Goal: Transaction & Acquisition: Purchase product/service

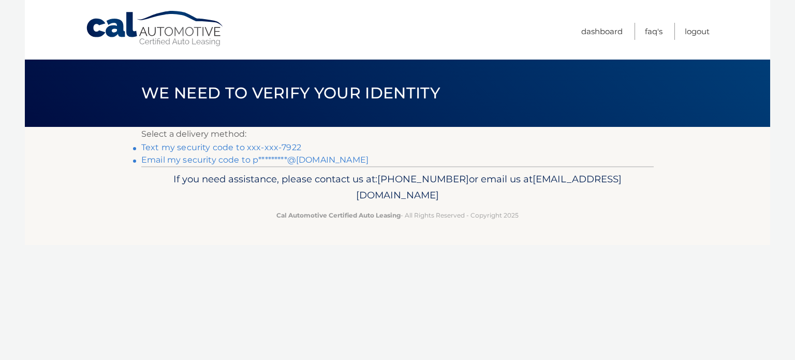
click at [195, 147] on link "Text my security code to xxx-xxx-7922" at bounding box center [221, 147] width 160 height 10
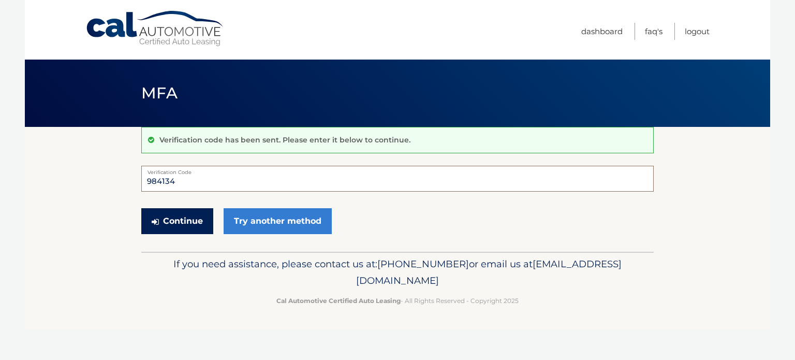
type input "984134"
click at [188, 216] on button "Continue" at bounding box center [177, 221] width 72 height 26
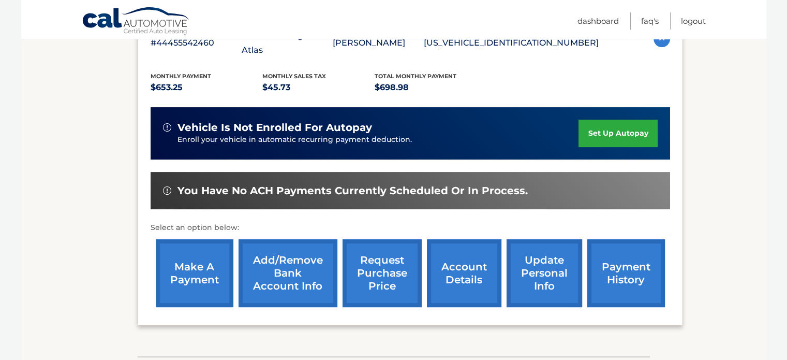
scroll to position [215, 0]
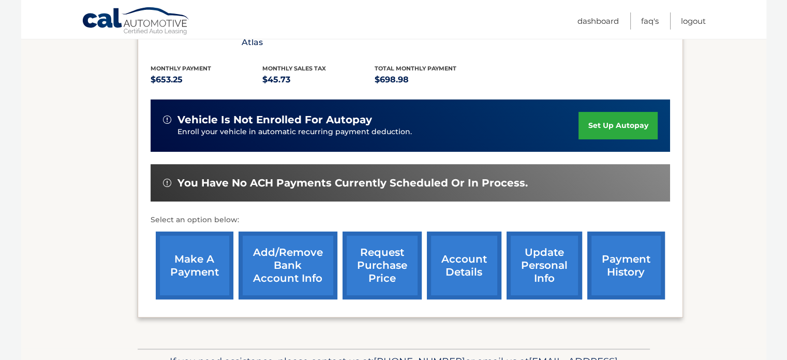
click at [186, 243] on link "make a payment" at bounding box center [195, 265] width 78 height 68
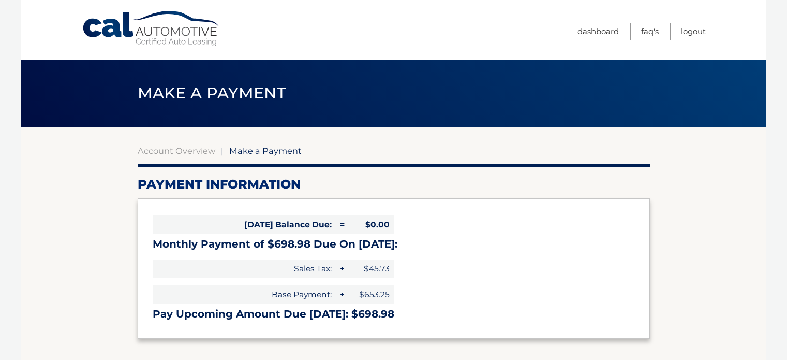
select select "OTYzNzdlZjAtOTczNC00MjBlLThhZTItNzJmZGVmMDc3MGQ1"
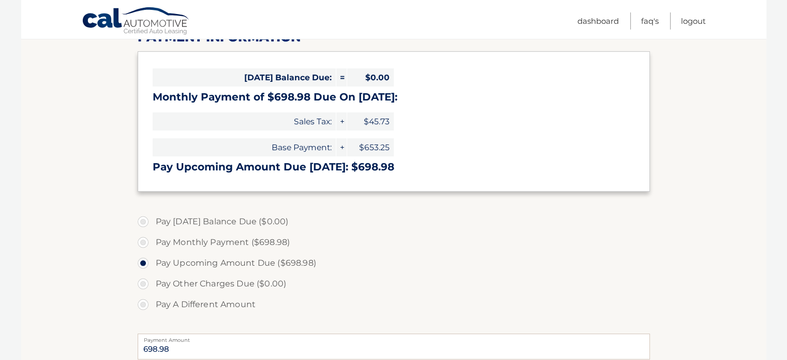
scroll to position [162, 0]
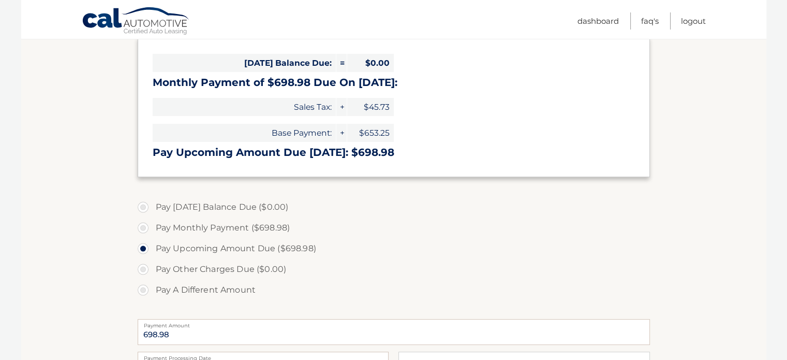
click at [145, 229] on label "Pay Monthly Payment ($698.98)" at bounding box center [394, 227] width 513 height 21
click at [145, 229] on input "Pay Monthly Payment ($698.98)" at bounding box center [147, 225] width 10 height 17
radio input "true"
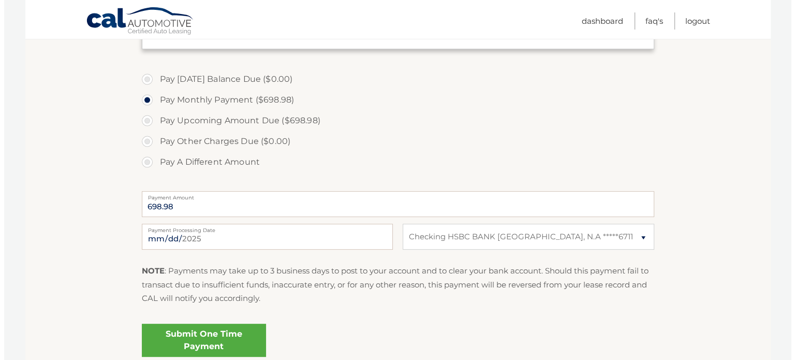
scroll to position [359, 0]
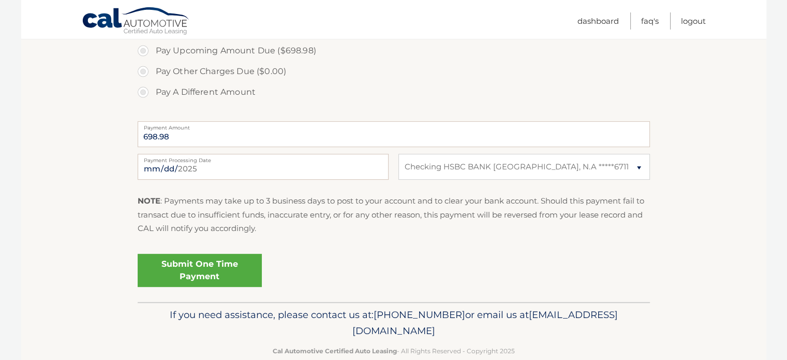
click at [222, 263] on link "Submit One Time Payment" at bounding box center [200, 270] width 124 height 33
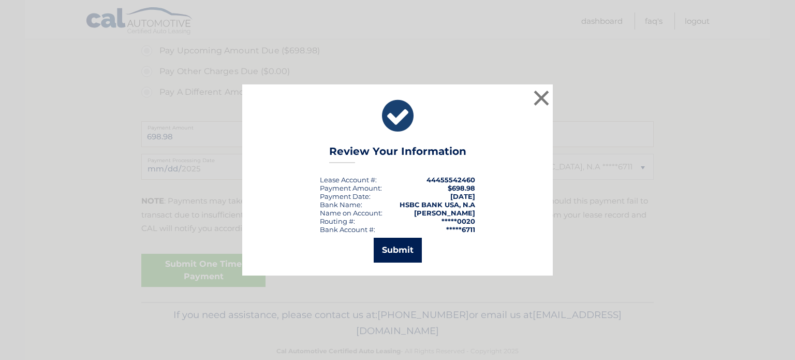
click at [402, 244] on button "Submit" at bounding box center [398, 250] width 48 height 25
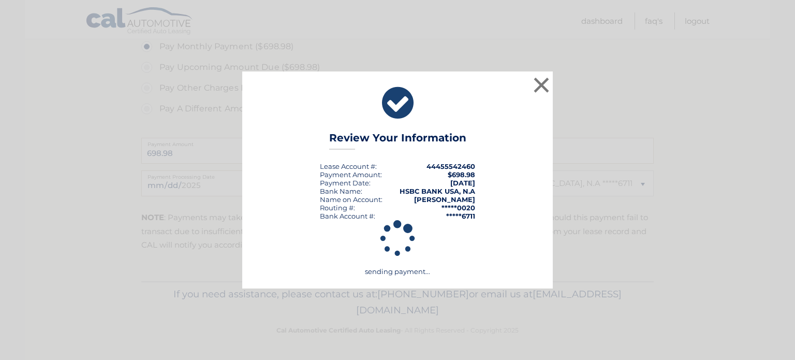
scroll to position [342, 0]
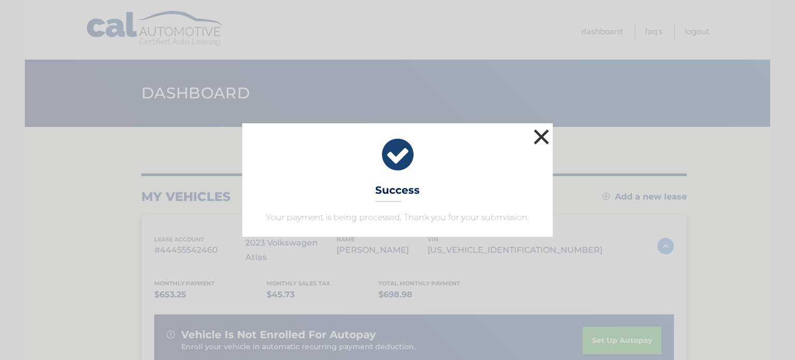
click at [538, 136] on button "×" at bounding box center [541, 136] width 21 height 21
